Goal: Transaction & Acquisition: Download file/media

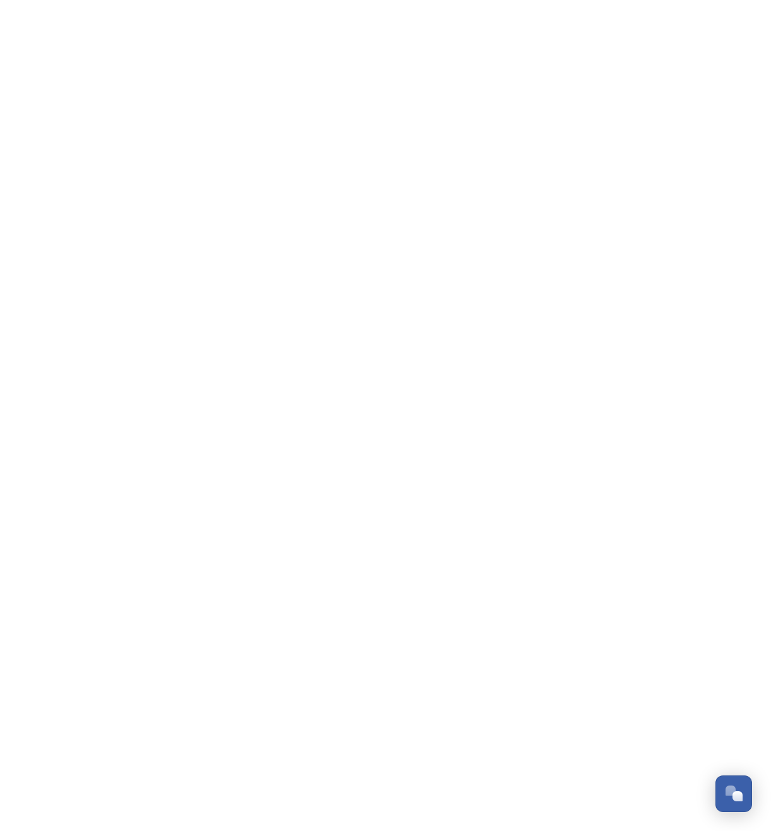
scroll to position [2152, 0]
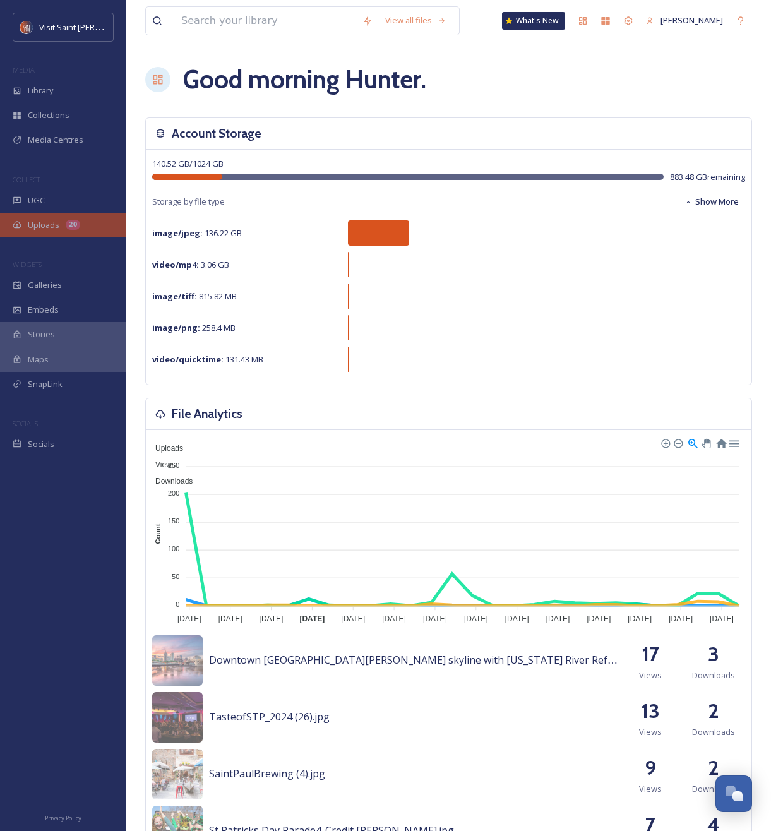
click at [84, 232] on div "Uploads 20" at bounding box center [63, 225] width 126 height 25
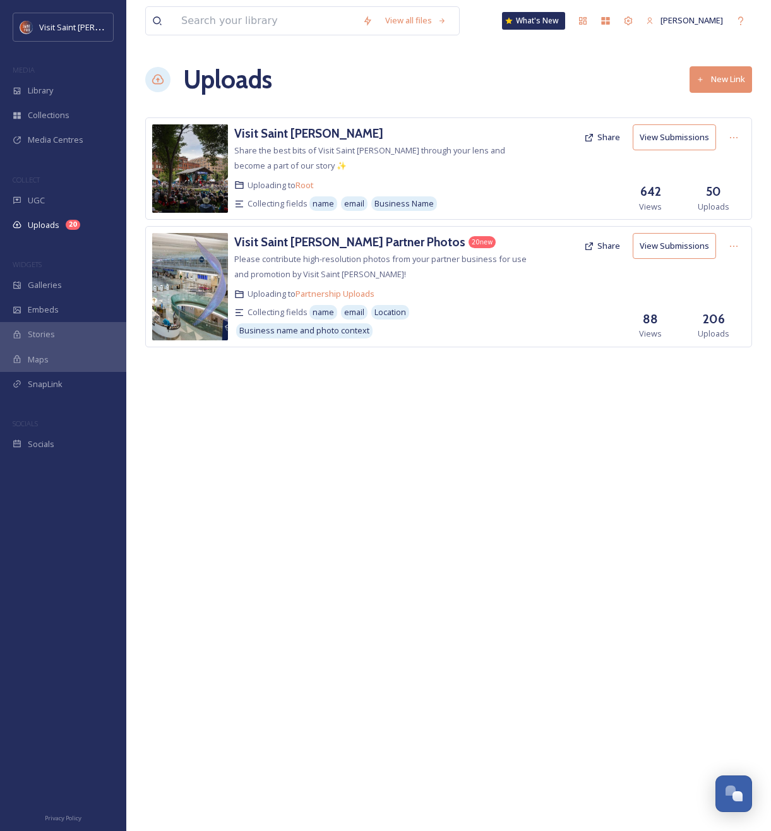
click at [375, 231] on div "Visit Saint [PERSON_NAME] Partner Photos 20 new Please contribute high-resoluti…" at bounding box center [448, 286] width 607 height 121
click at [332, 245] on h3 "Visit Saint [PERSON_NAME] Partner Photos" at bounding box center [349, 241] width 231 height 15
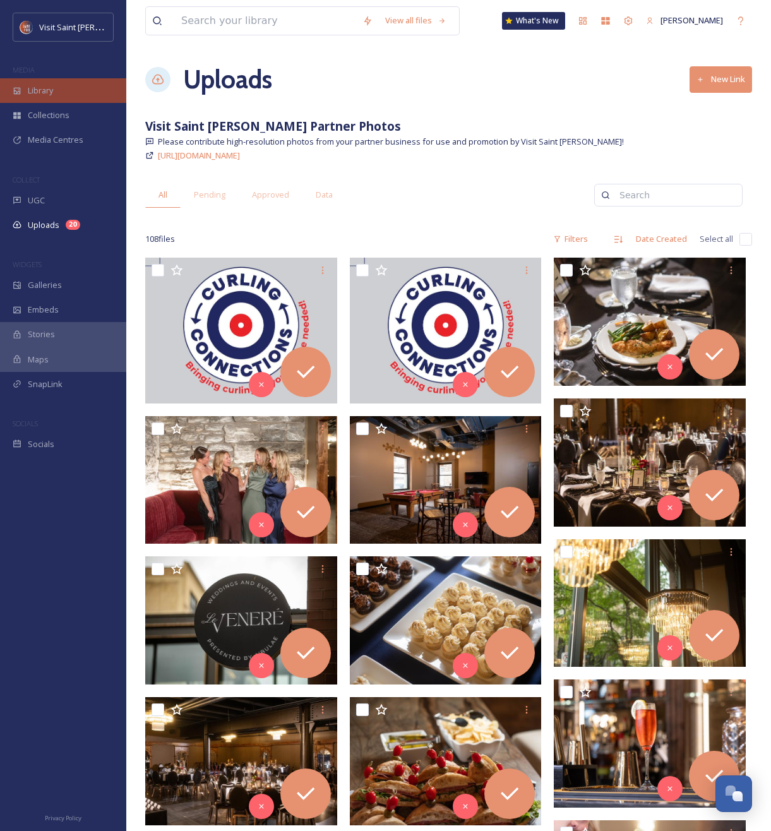
click at [68, 90] on div "Library" at bounding box center [63, 90] width 126 height 25
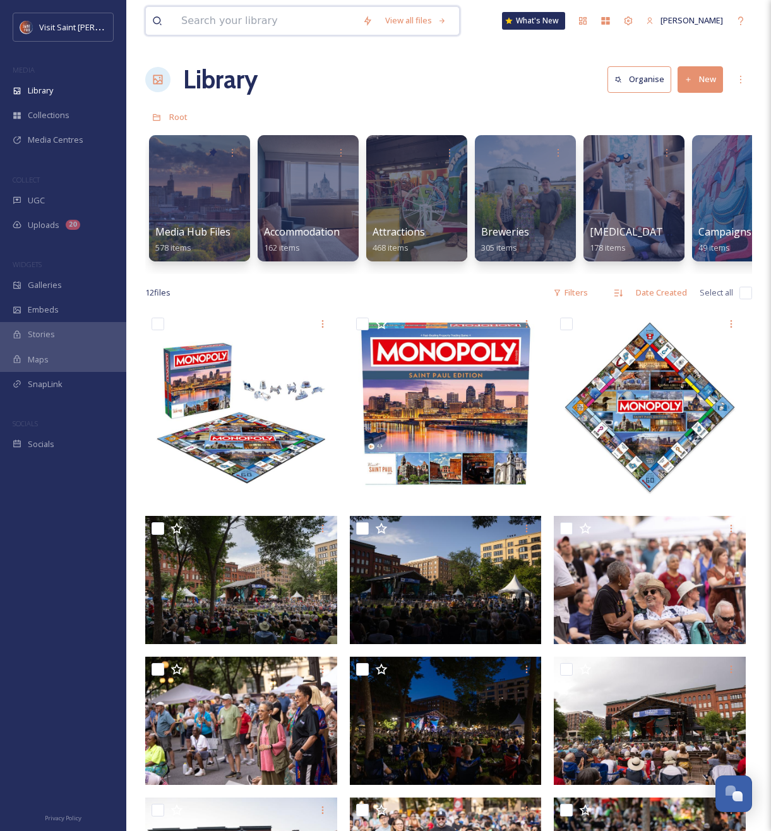
click at [250, 11] on input at bounding box center [265, 21] width 181 height 28
type input "p"
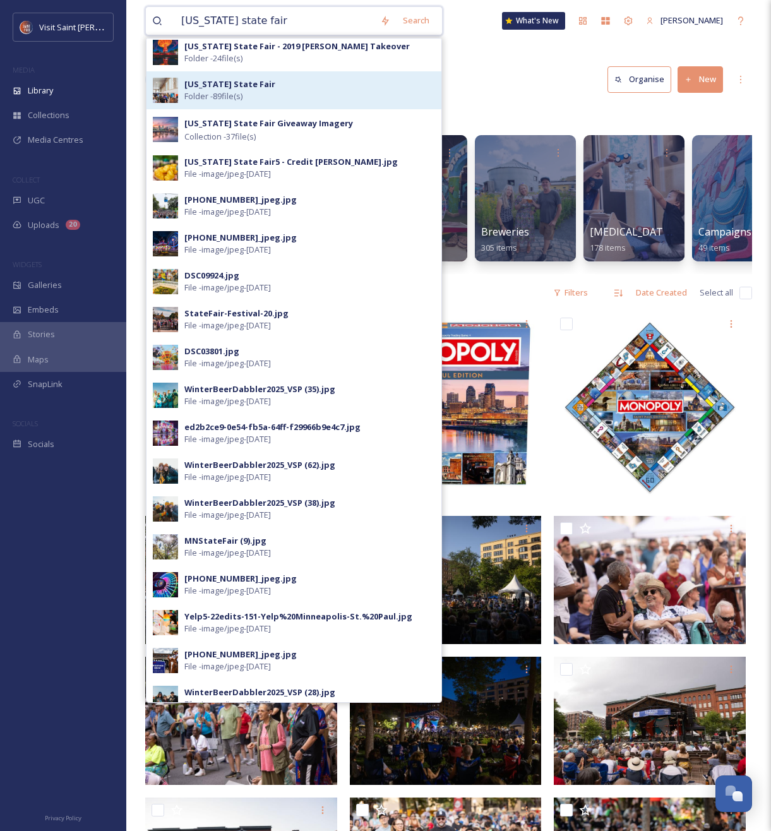
scroll to position [4, 0]
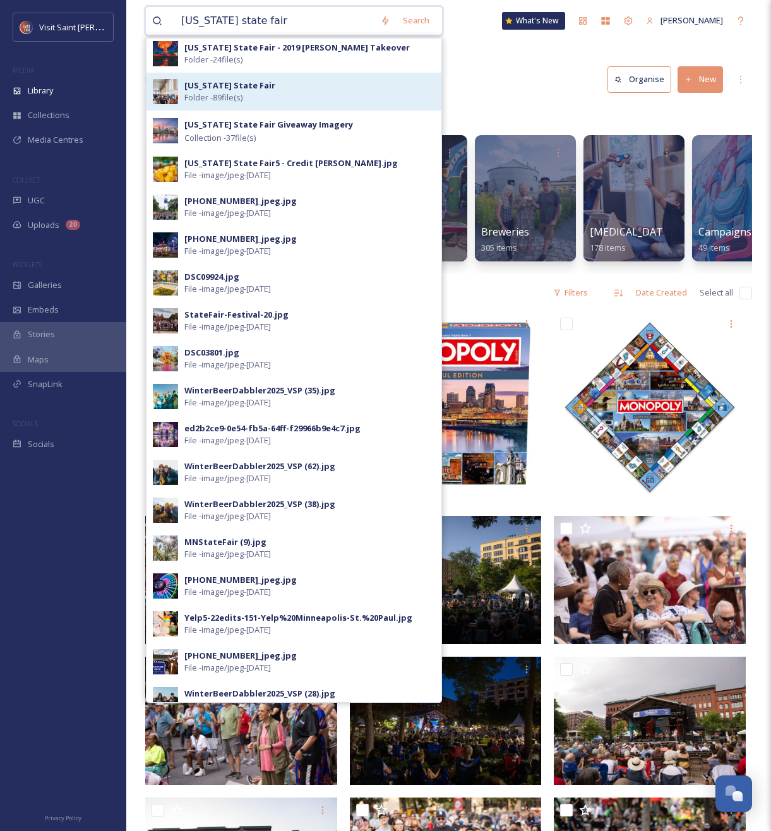
type input "[US_STATE] state fair"
click at [251, 87] on strong "[US_STATE] State Fair" at bounding box center [229, 85] width 91 height 11
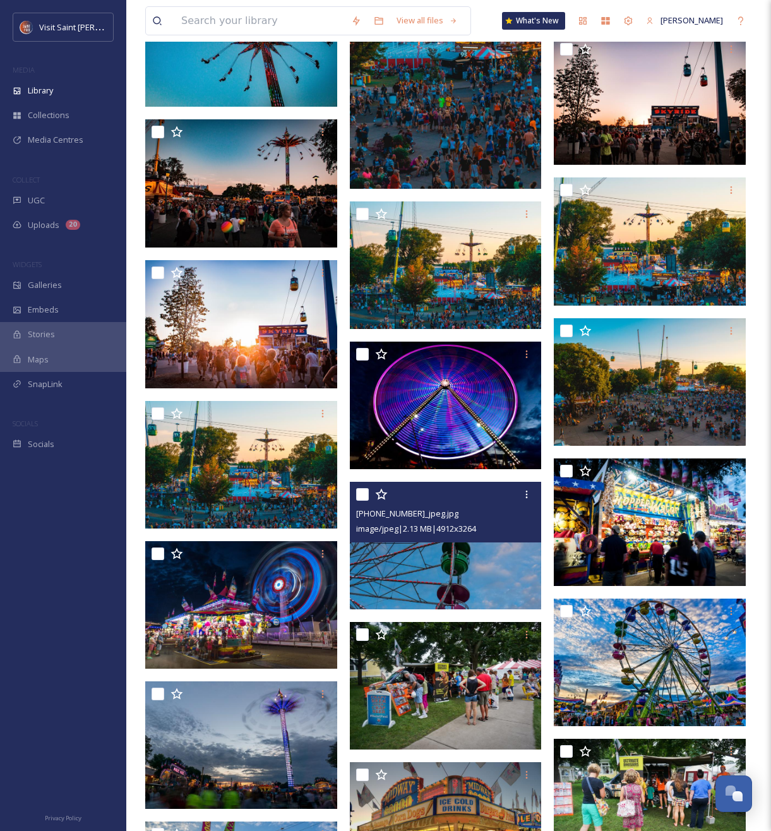
scroll to position [4983, 0]
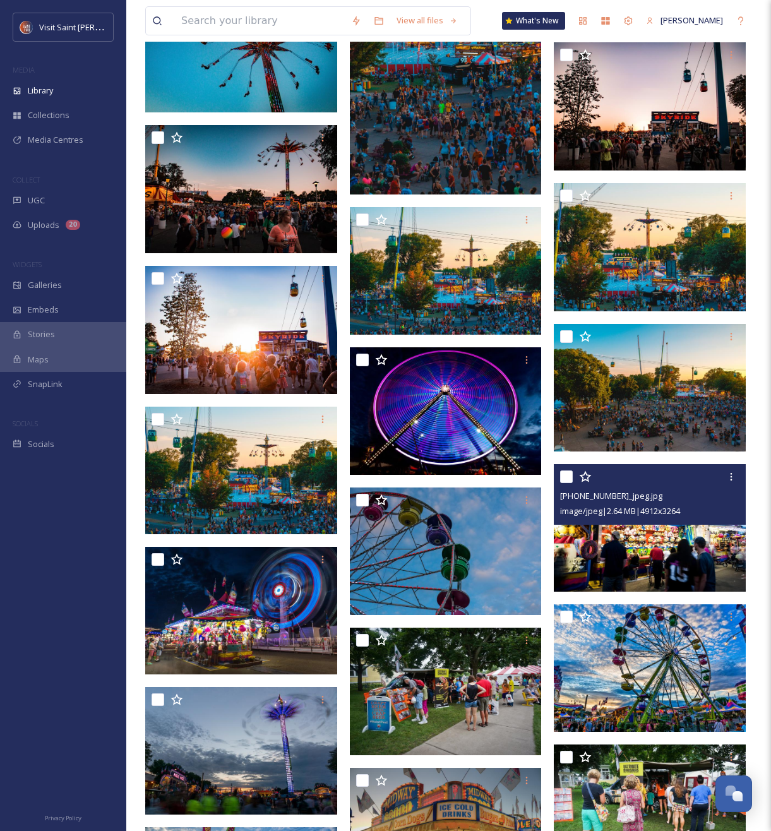
click at [684, 558] on img at bounding box center [650, 528] width 192 height 128
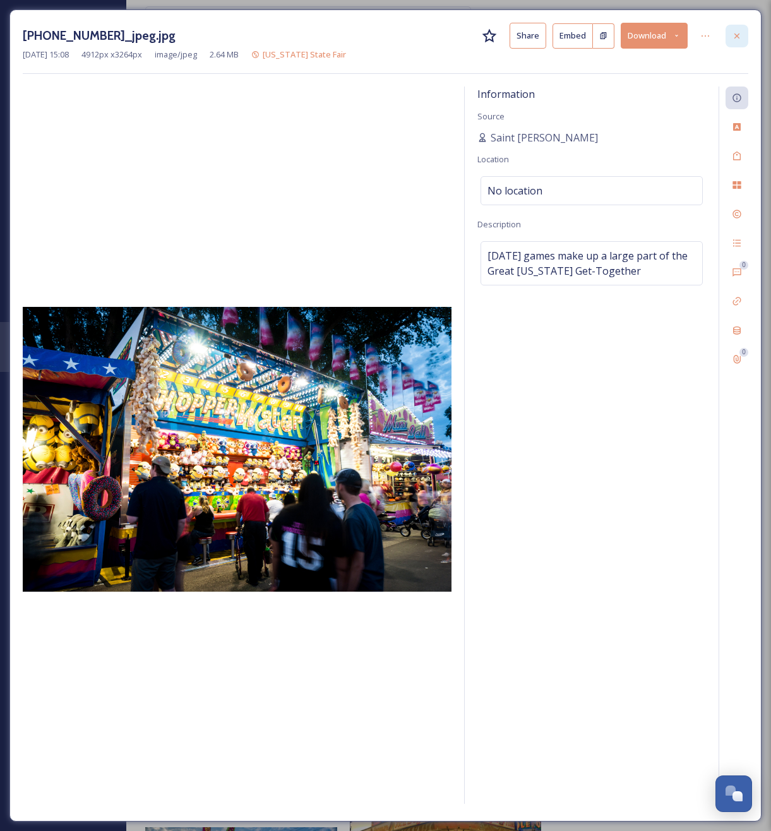
click at [738, 35] on icon at bounding box center [737, 36] width 10 height 10
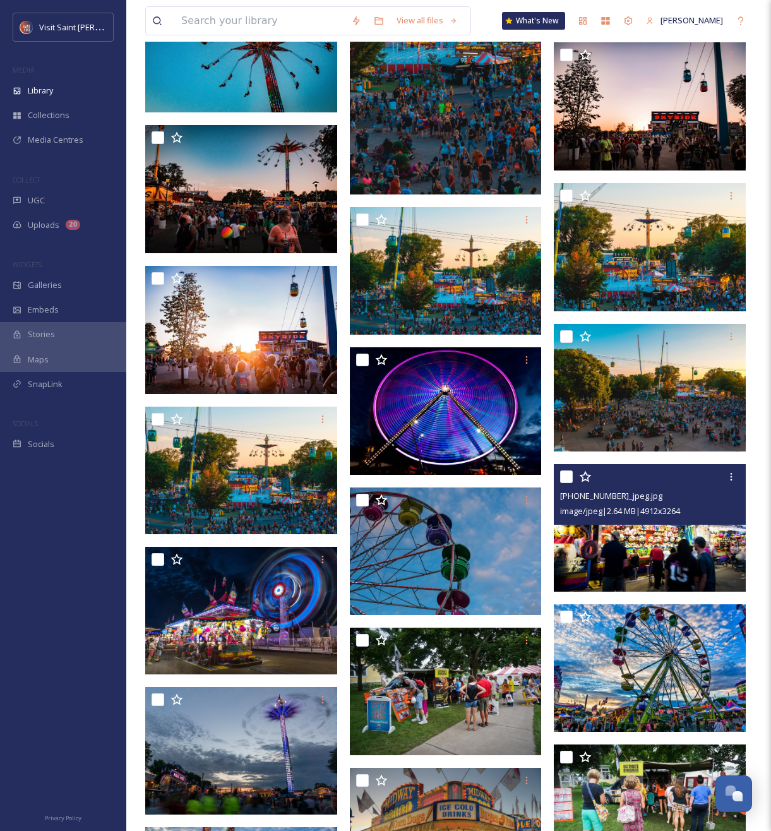
click at [634, 550] on img at bounding box center [650, 528] width 192 height 128
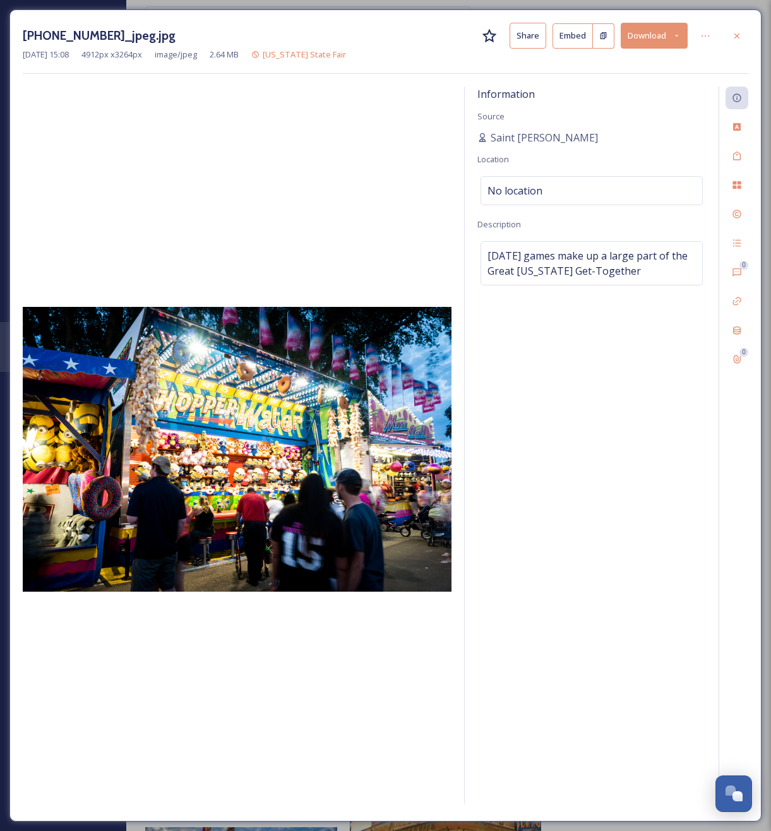
click at [668, 33] on button "Download" at bounding box center [654, 36] width 67 height 26
click at [638, 83] on span "Download Large (2000 x 1329)" at bounding box center [617, 89] width 111 height 12
click at [733, 28] on div at bounding box center [737, 36] width 23 height 23
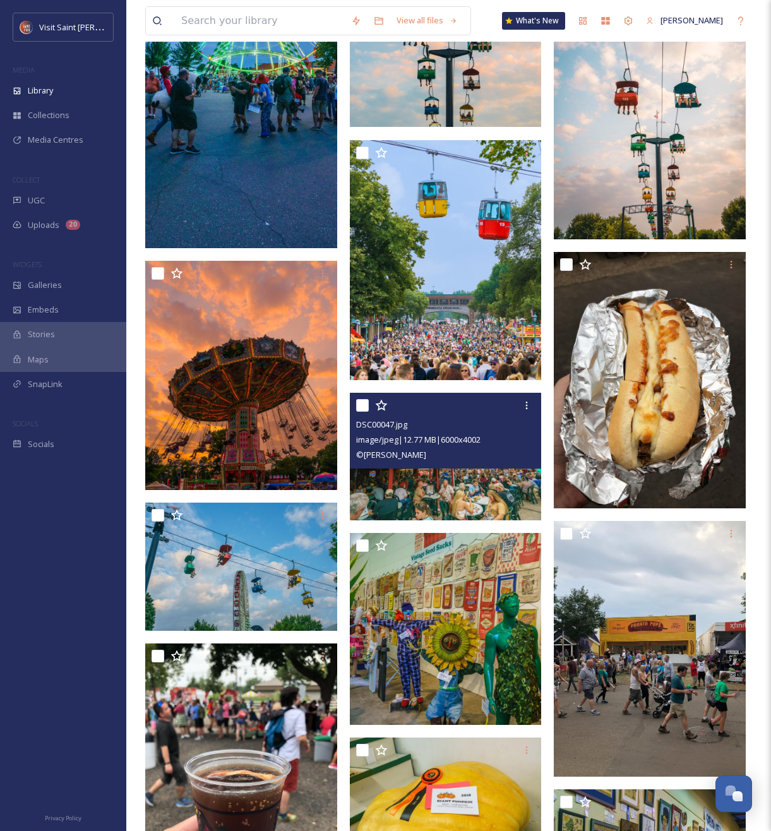
scroll to position [1308, 0]
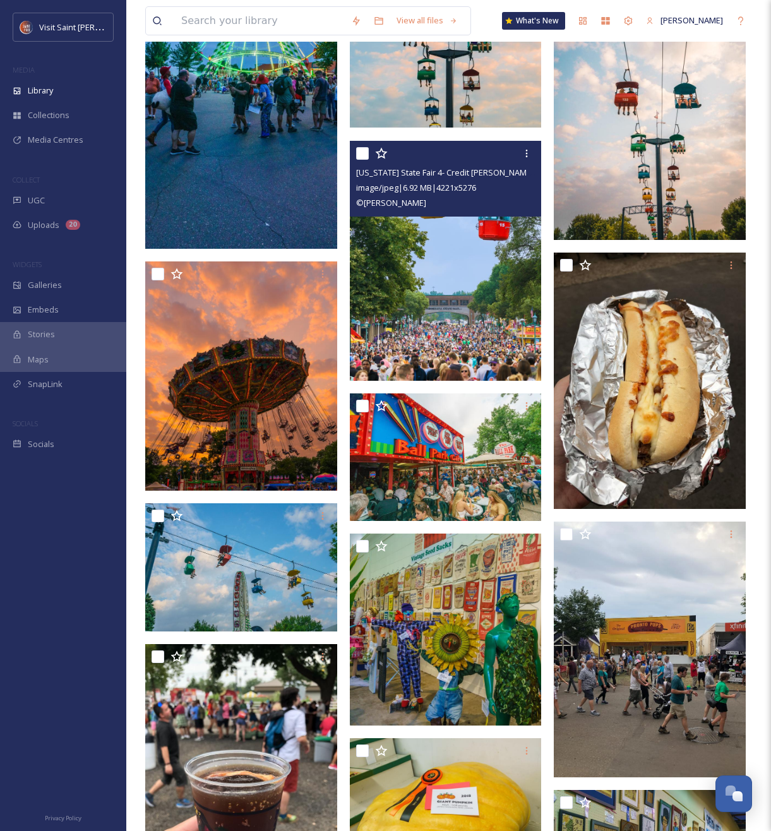
click at [433, 321] on img at bounding box center [446, 260] width 192 height 240
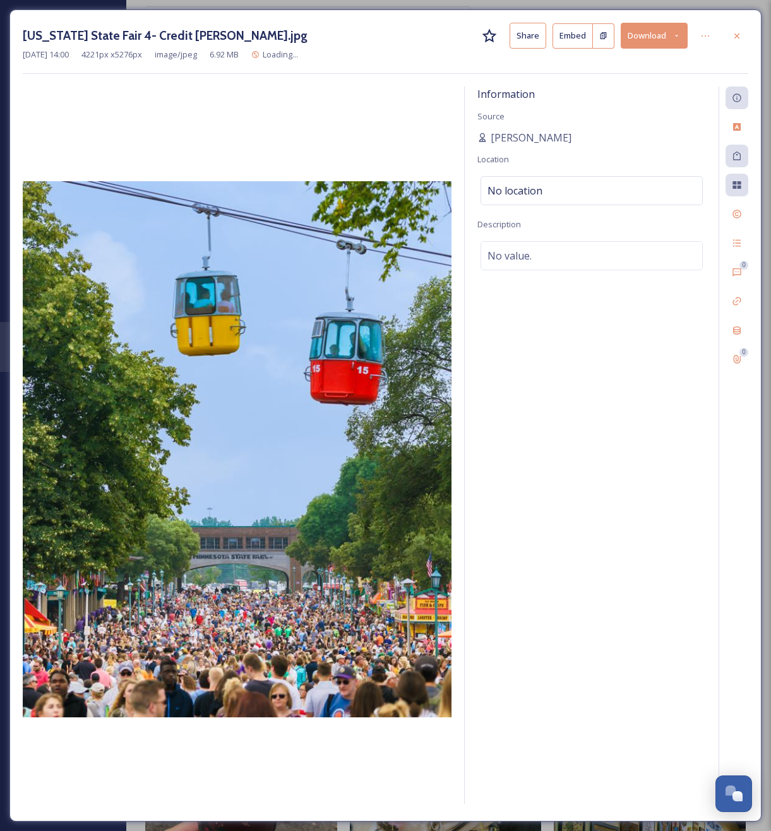
click at [658, 34] on button "Download" at bounding box center [654, 36] width 67 height 26
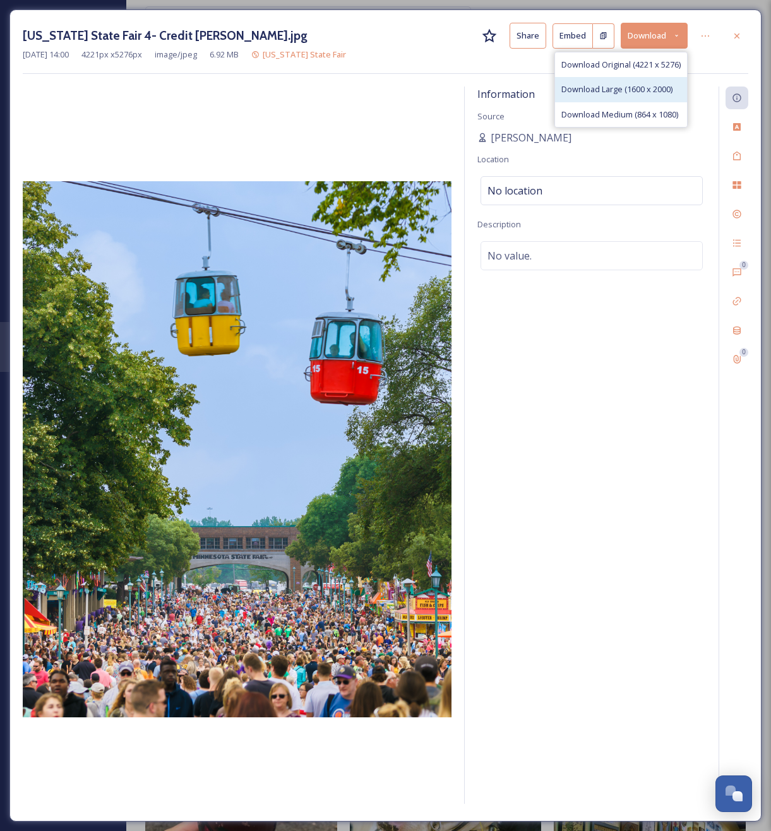
click at [646, 92] on span "Download Large (1600 x 2000)" at bounding box center [617, 89] width 111 height 12
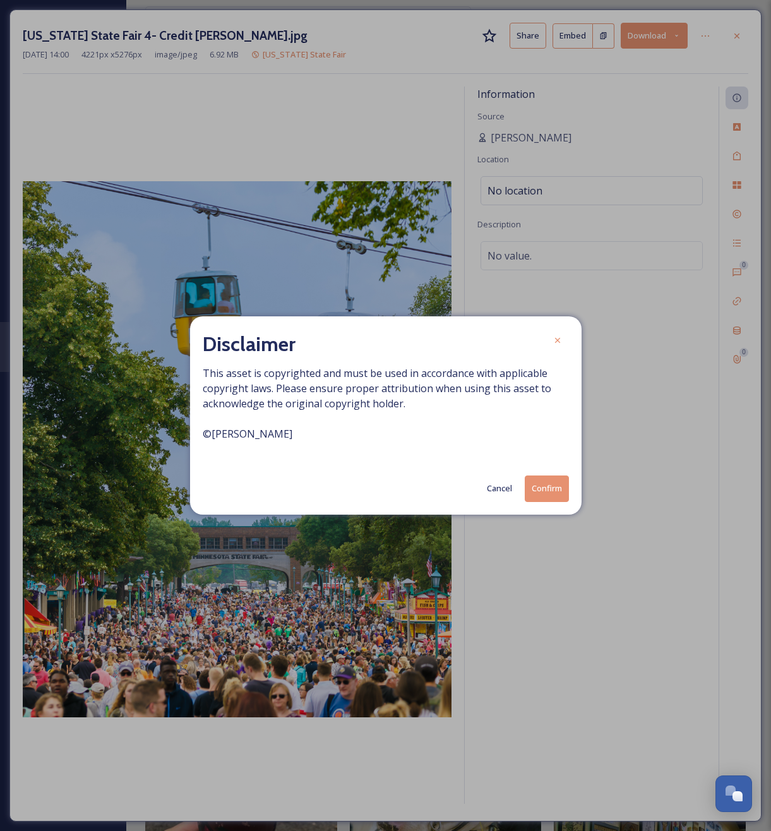
click at [553, 493] on button "Confirm" at bounding box center [547, 489] width 44 height 26
